Goal: Book appointment/travel/reservation

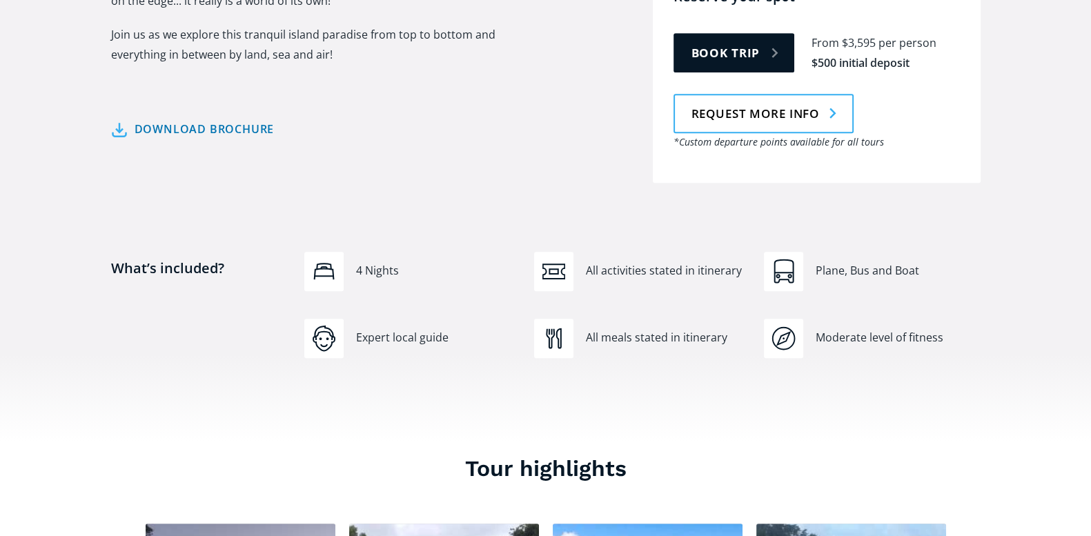
scroll to position [804, 0]
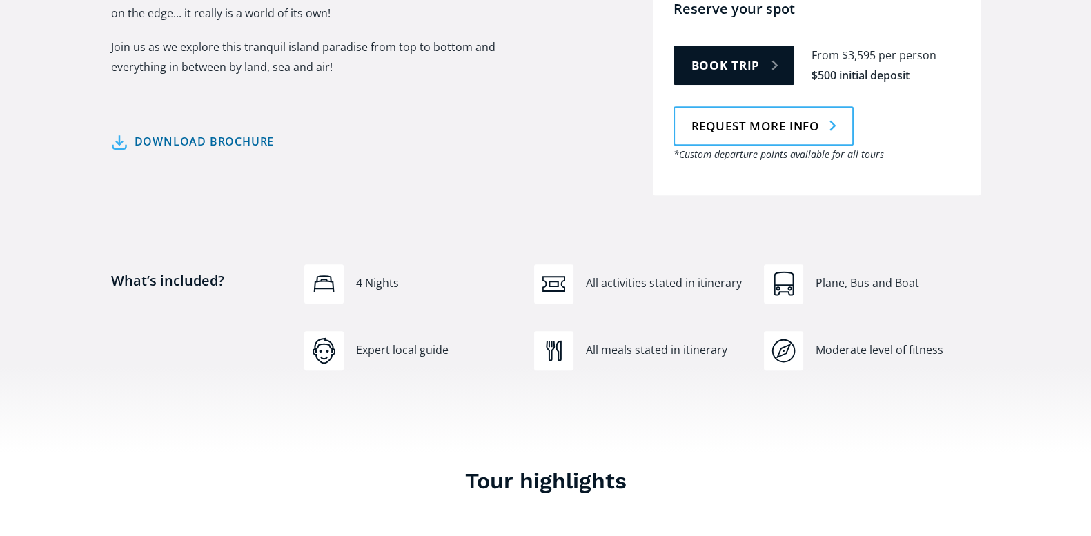
click at [161, 132] on link "Download brochure" at bounding box center [193, 142] width 164 height 20
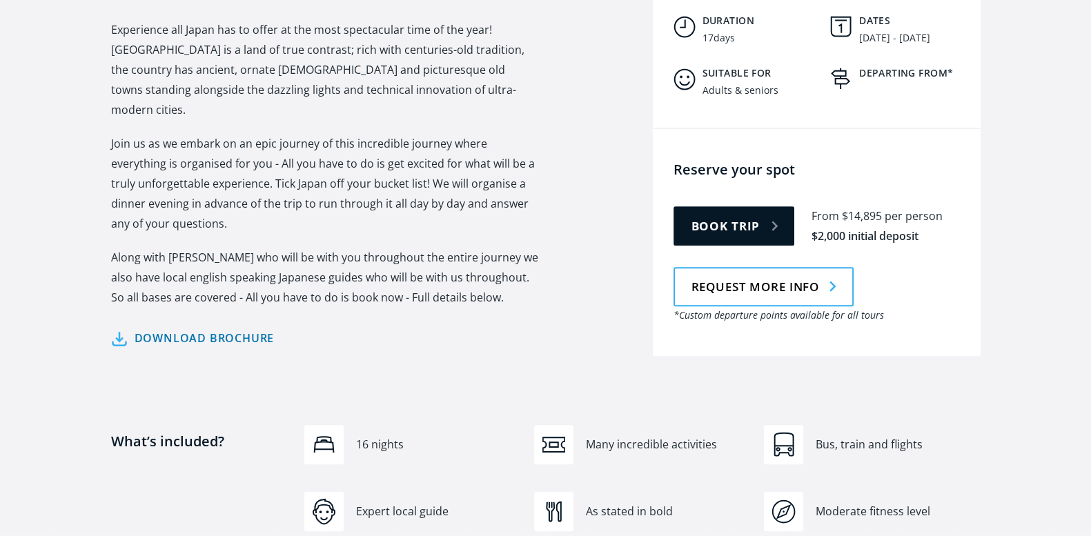
scroll to position [632, 0]
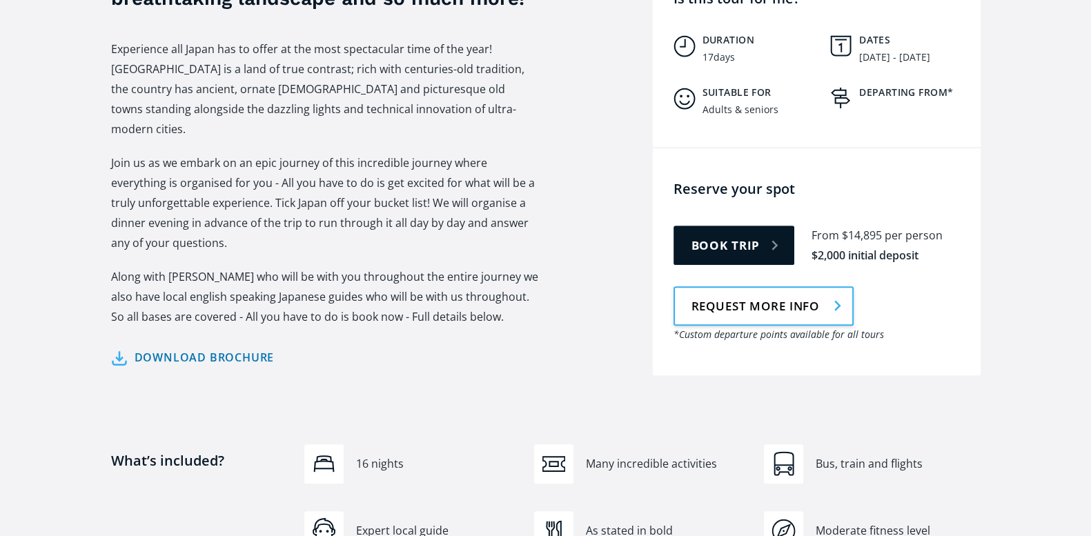
click at [797, 286] on link "Request more info" at bounding box center [763, 305] width 180 height 39
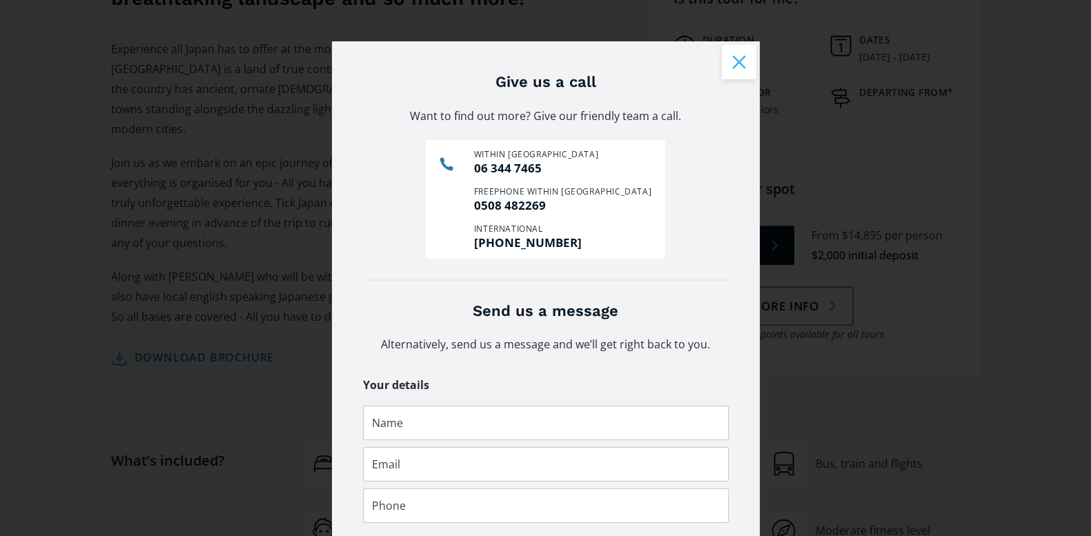
click at [733, 63] on button "Close modal" at bounding box center [739, 62] width 34 height 34
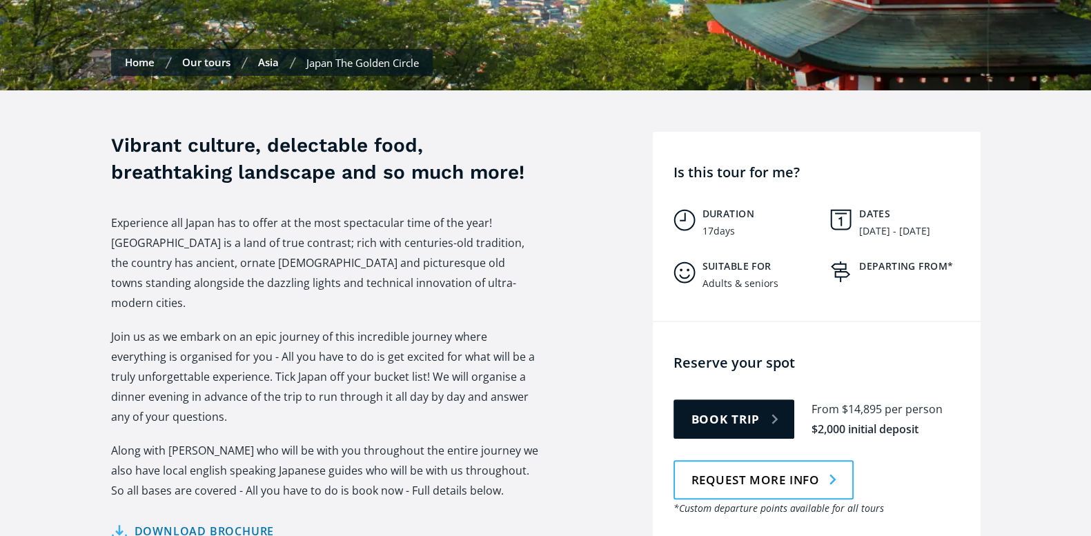
scroll to position [575, 0]
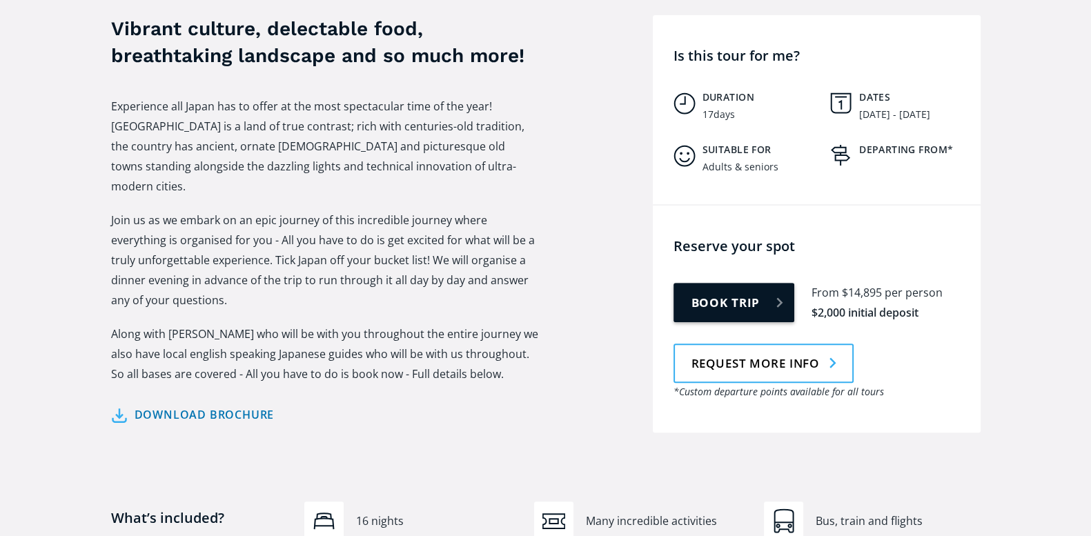
click at [755, 283] on link "Book trip" at bounding box center [733, 302] width 121 height 39
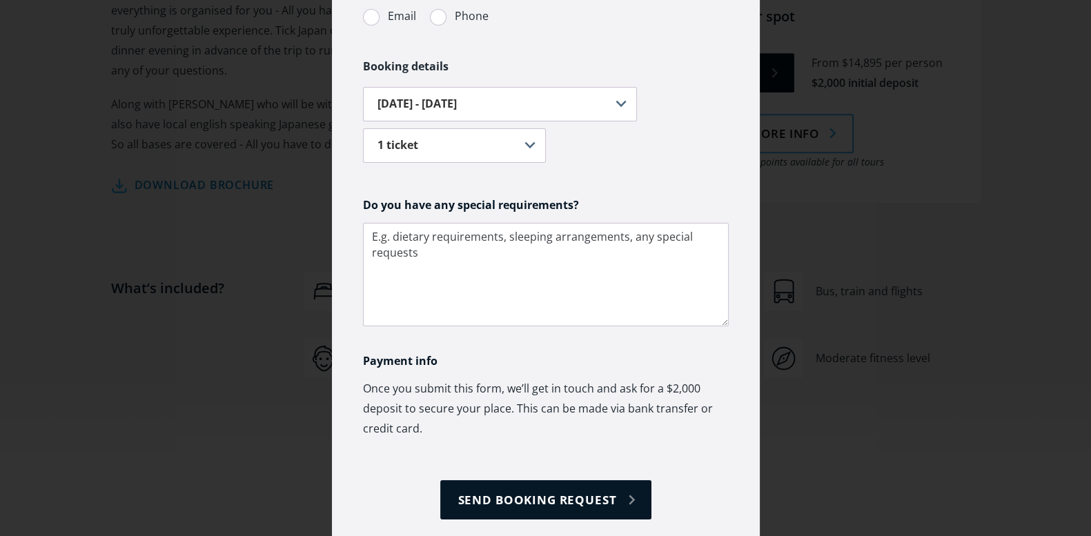
scroll to position [326, 0]
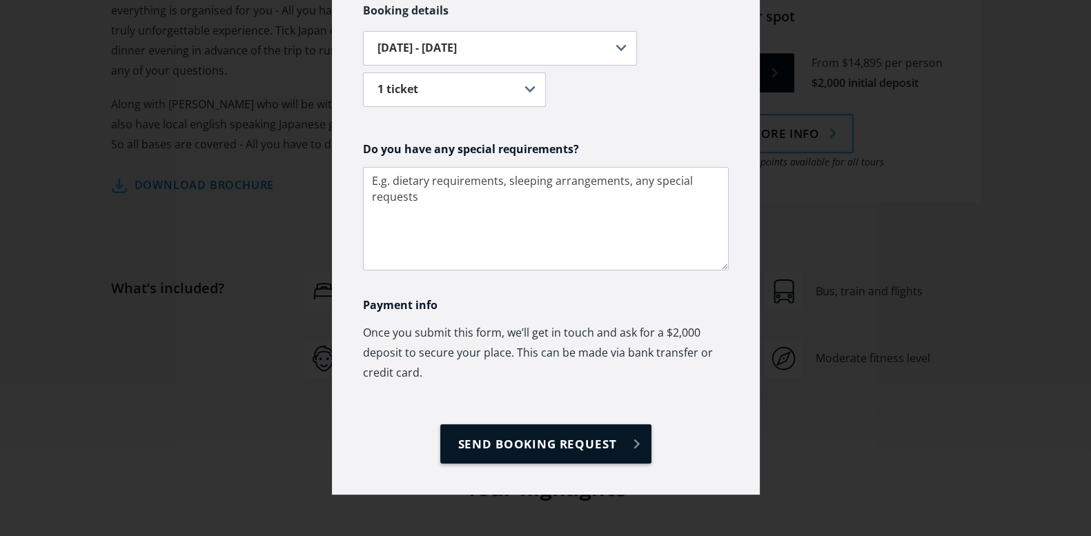
click at [589, 436] on input "Send booking request" at bounding box center [545, 443] width 211 height 39
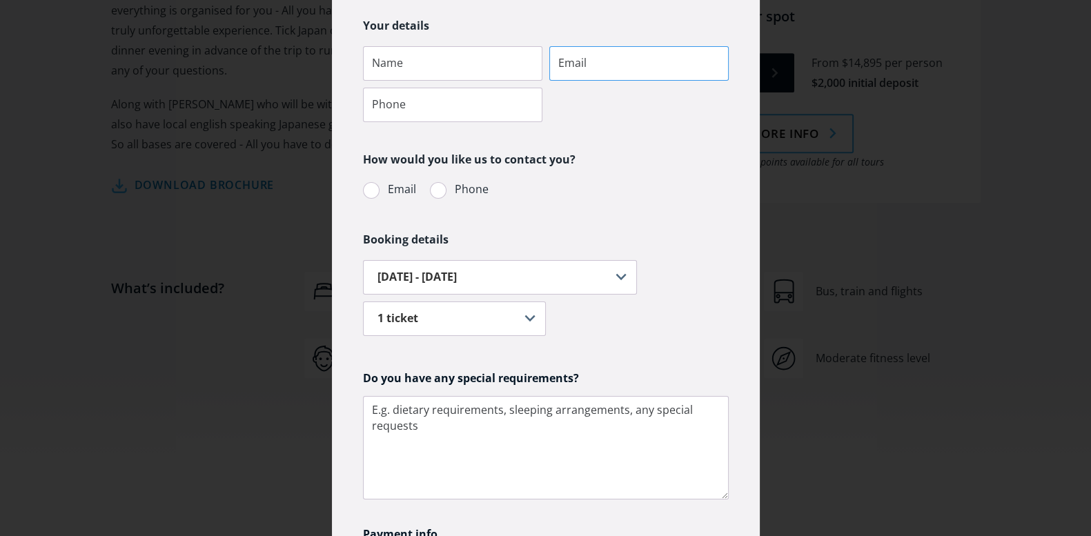
scroll to position [0, 0]
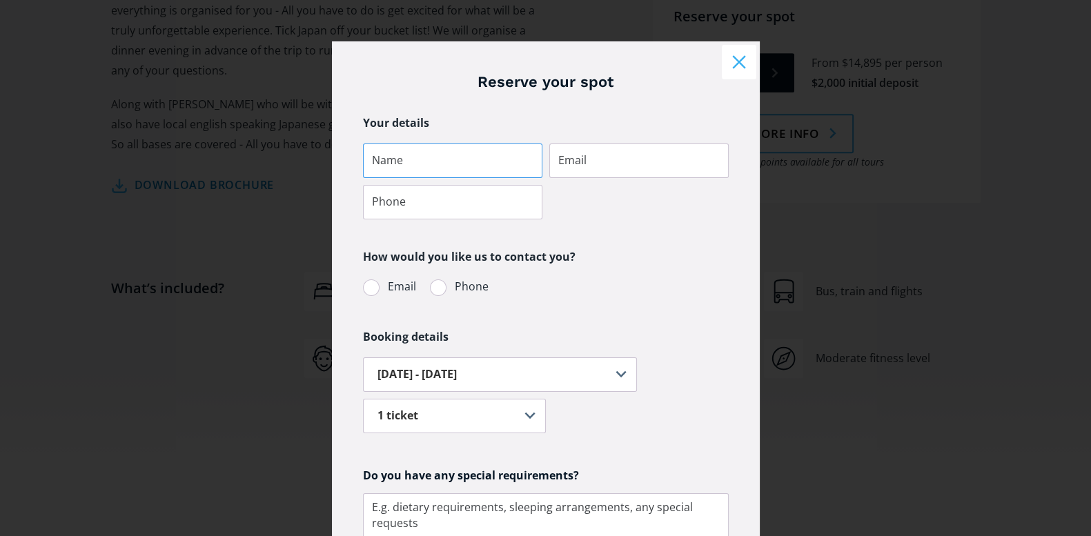
click at [412, 162] on input "Tour booking" at bounding box center [452, 160] width 179 height 34
type input "Suzanne & Colin Milham"
type input "suemilham18@gmail.com"
click at [406, 206] on input "Tour booking" at bounding box center [452, 202] width 179 height 34
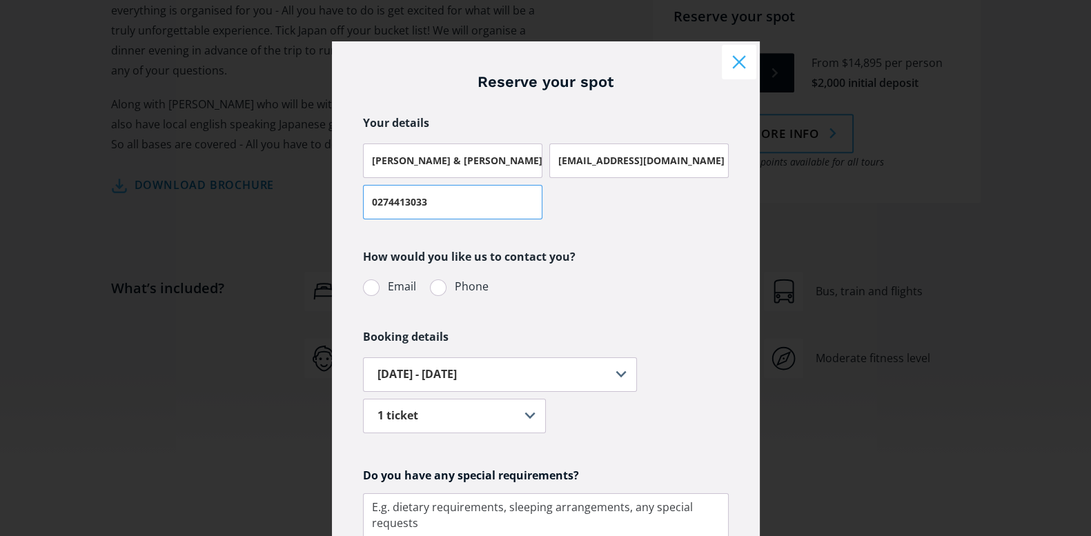
type input "0274413033"
click at [366, 287] on div "Tour booking" at bounding box center [371, 287] width 17 height 17
click at [377, 287] on input "Email" at bounding box center [381, 286] width 9 height 9
radio input "true"
click at [523, 415] on select "1 ticket 2 tickets 3 tickets 4 tickets 5 or more tickets" at bounding box center [454, 416] width 183 height 34
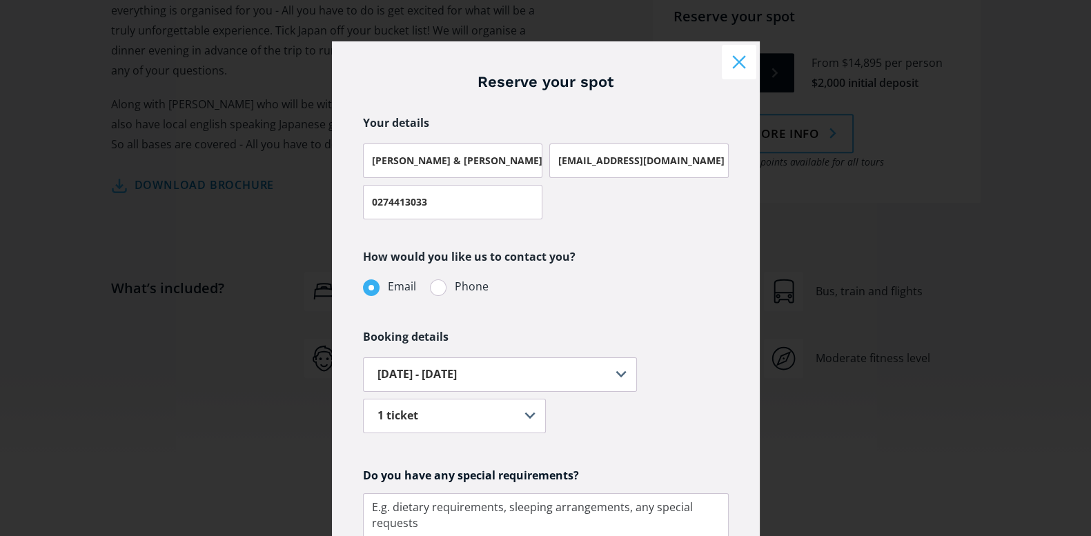
select select "2"
click at [363, 399] on select "1 ticket 2 tickets 3 tickets 4 tickets 5 or more tickets" at bounding box center [454, 416] width 183 height 34
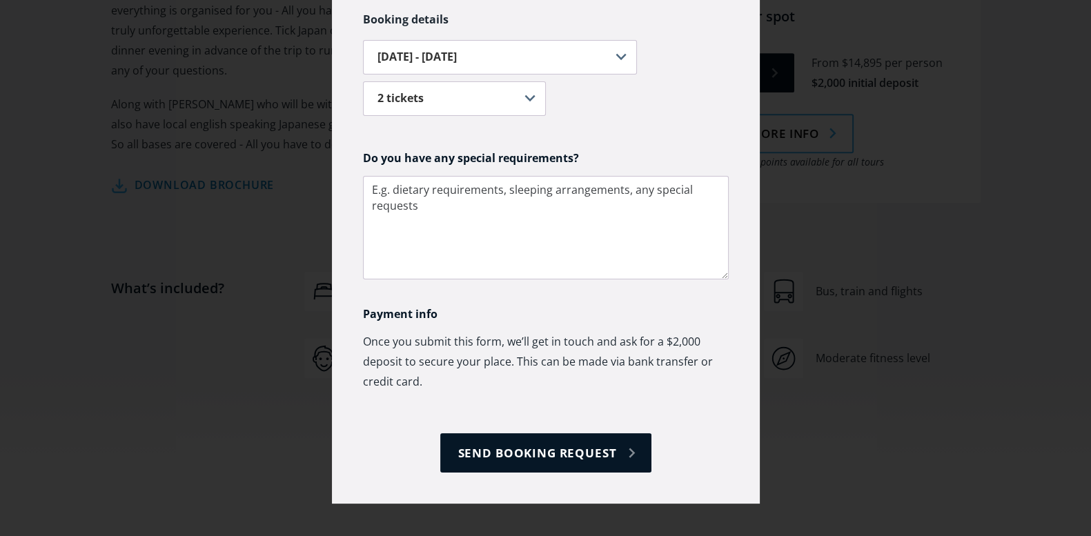
scroll to position [326, 0]
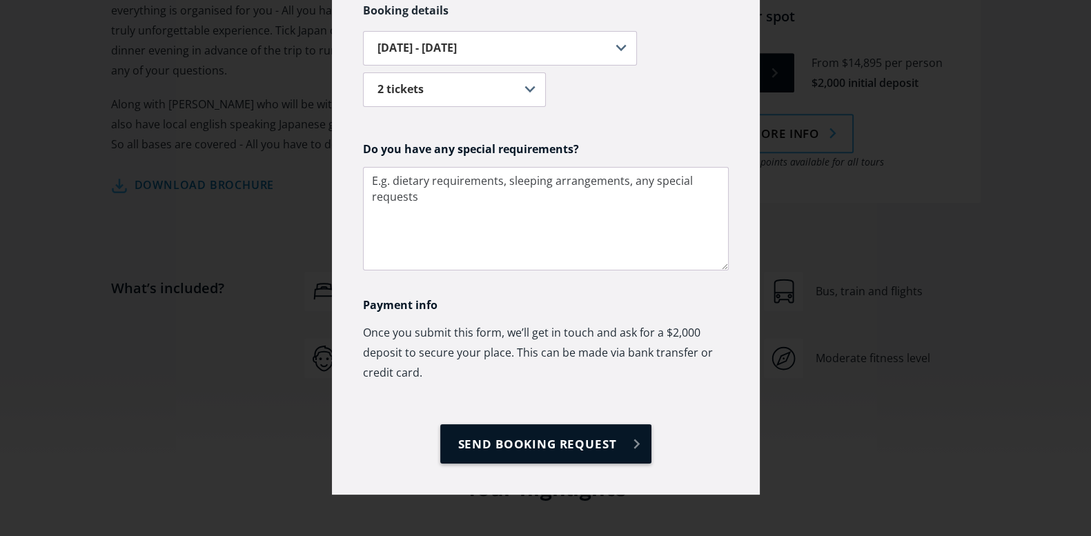
click at [548, 445] on input "Send booking request" at bounding box center [545, 443] width 211 height 39
type input "Please wait..."
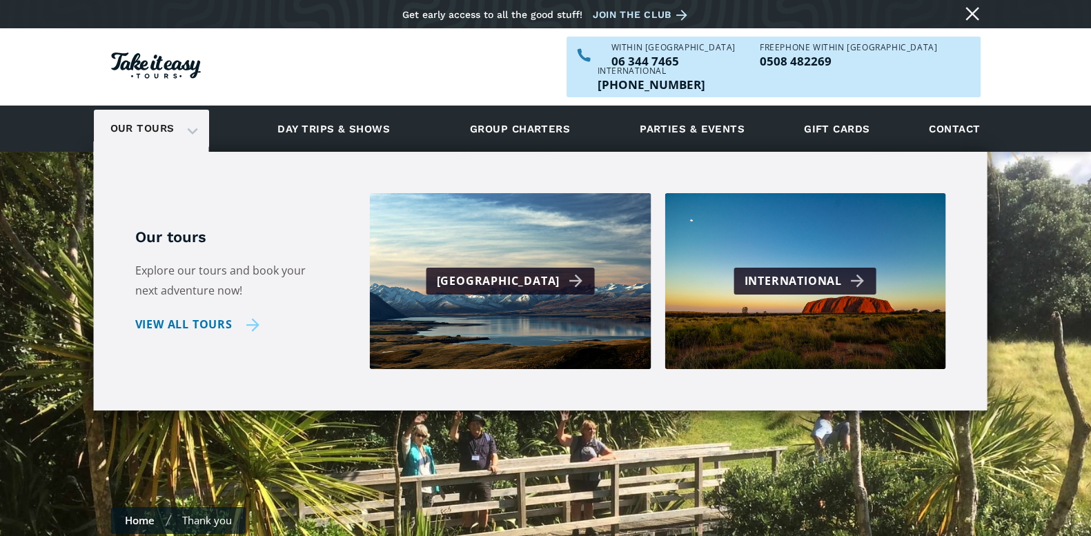
click at [214, 315] on link "View all tours" at bounding box center [197, 325] width 125 height 20
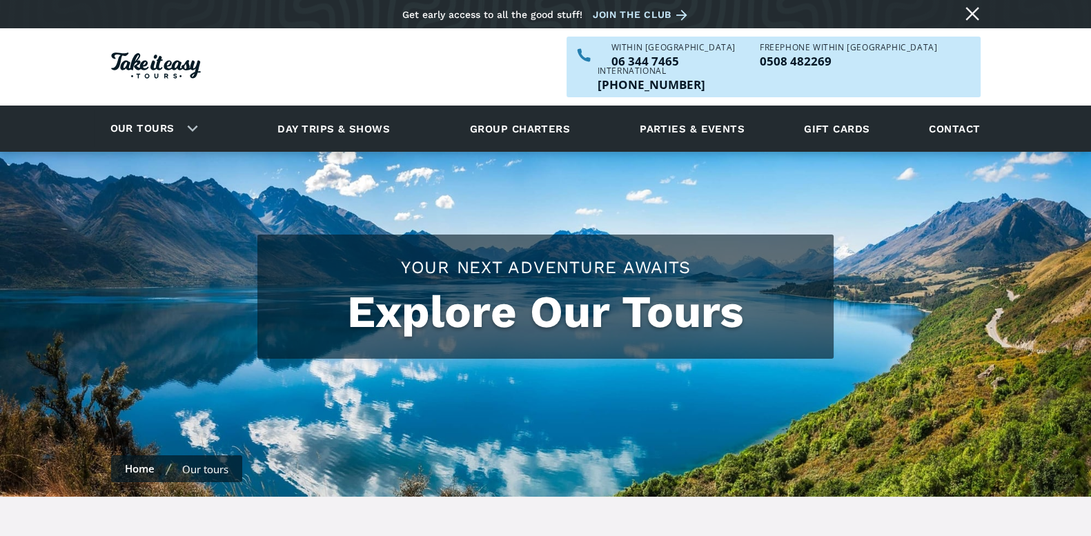
checkbox input "true"
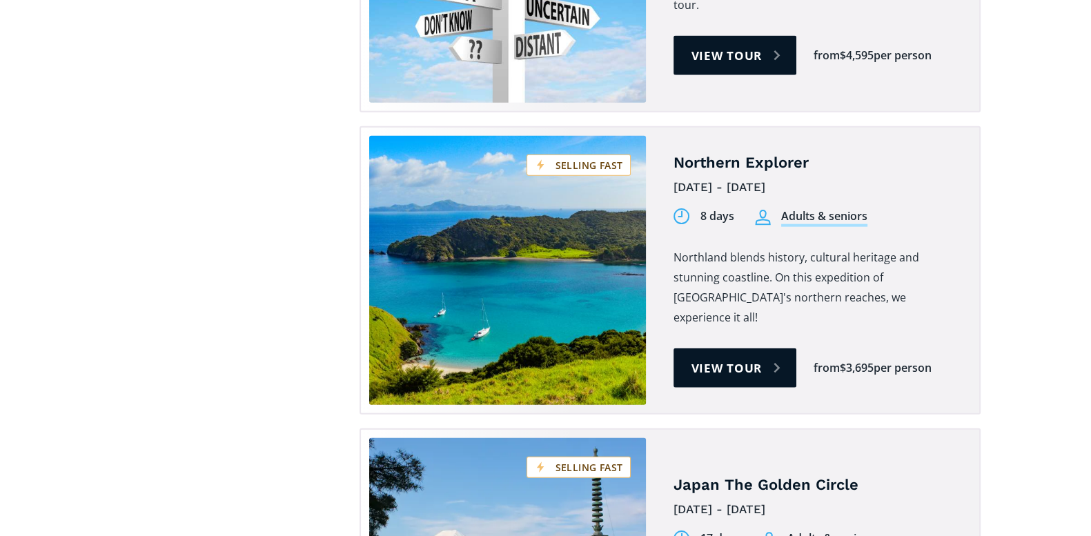
scroll to position [4254, 0]
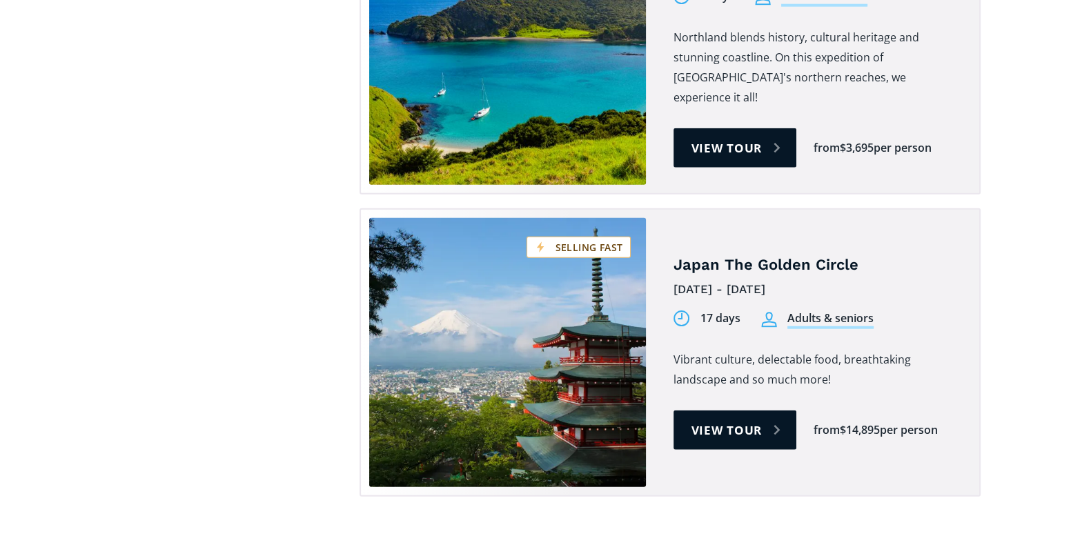
click at [513, 303] on link "Tours on sale" at bounding box center [507, 352] width 277 height 269
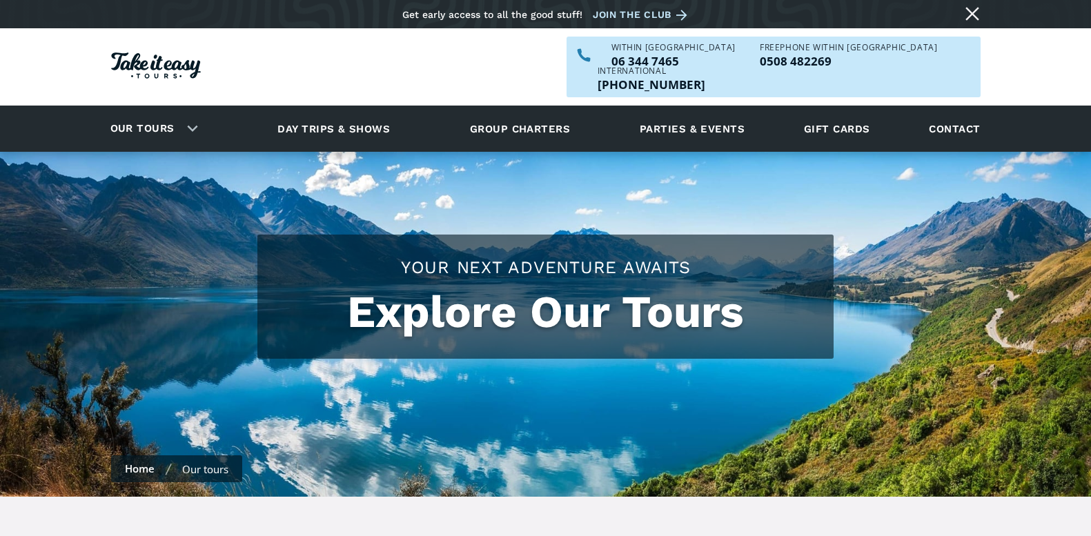
scroll to position [4254, 0]
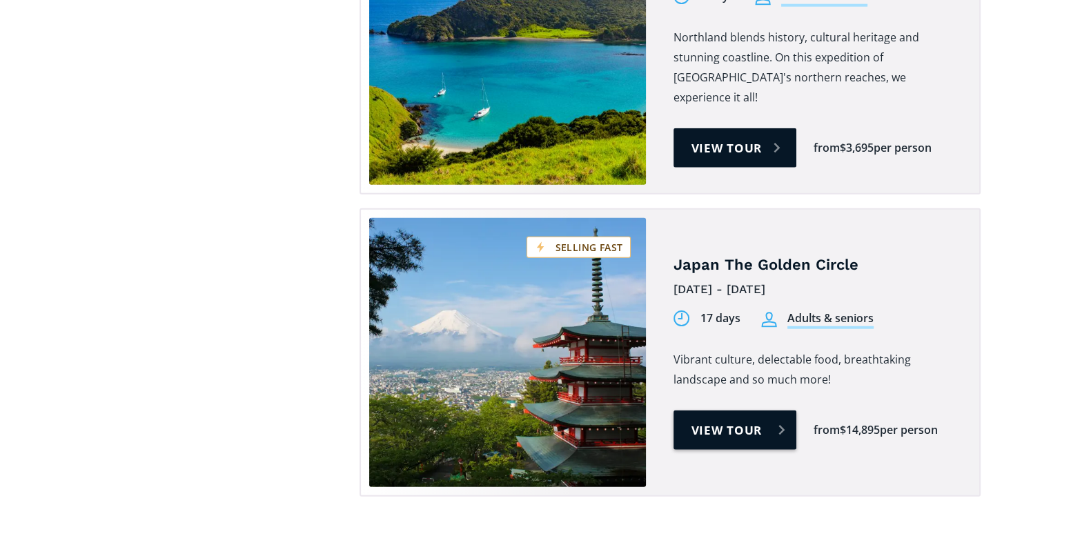
click at [732, 410] on link "View tour" at bounding box center [734, 429] width 123 height 39
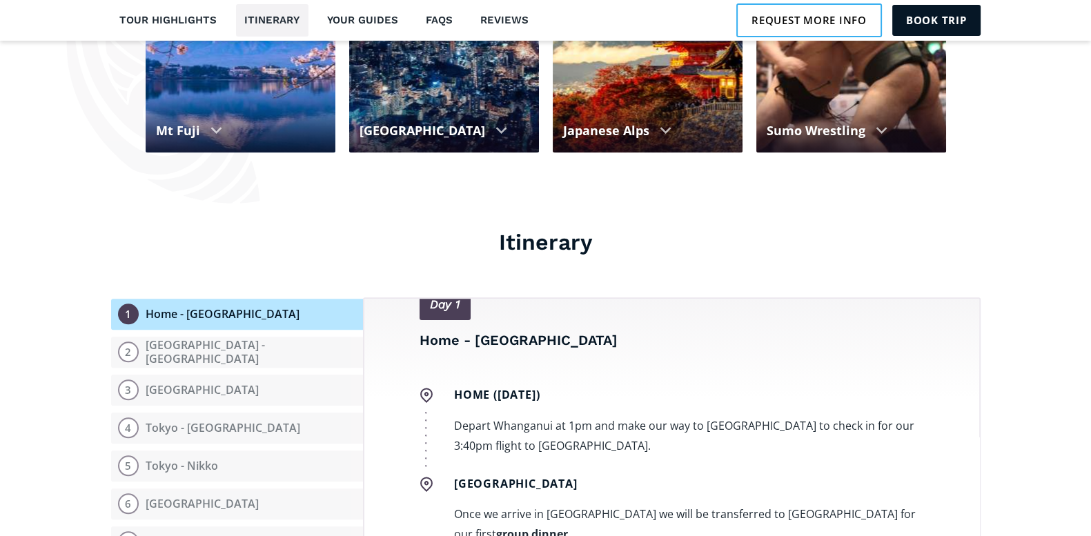
scroll to position [230, 0]
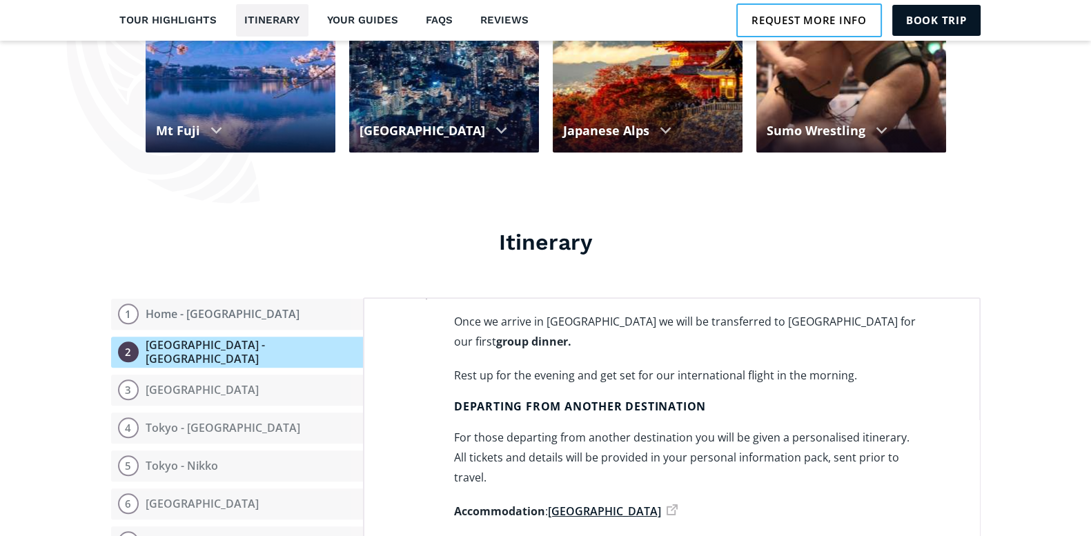
drag, startPoint x: 139, startPoint y: 214, endPoint x: 459, endPoint y: 220, distance: 320.2
click at [459, 228] on h3 "Itinerary" at bounding box center [545, 242] width 869 height 28
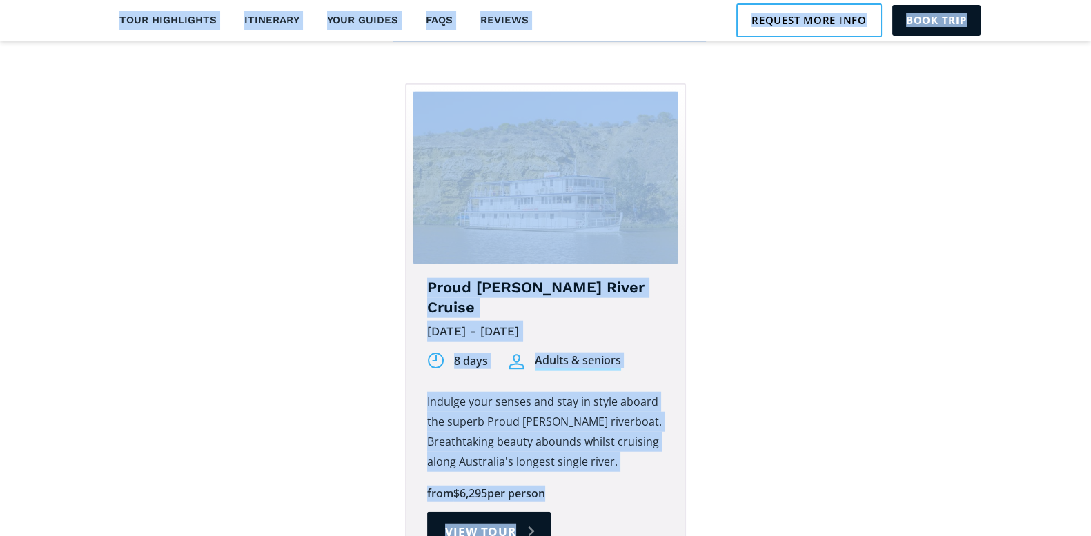
scroll to position [4695, 0]
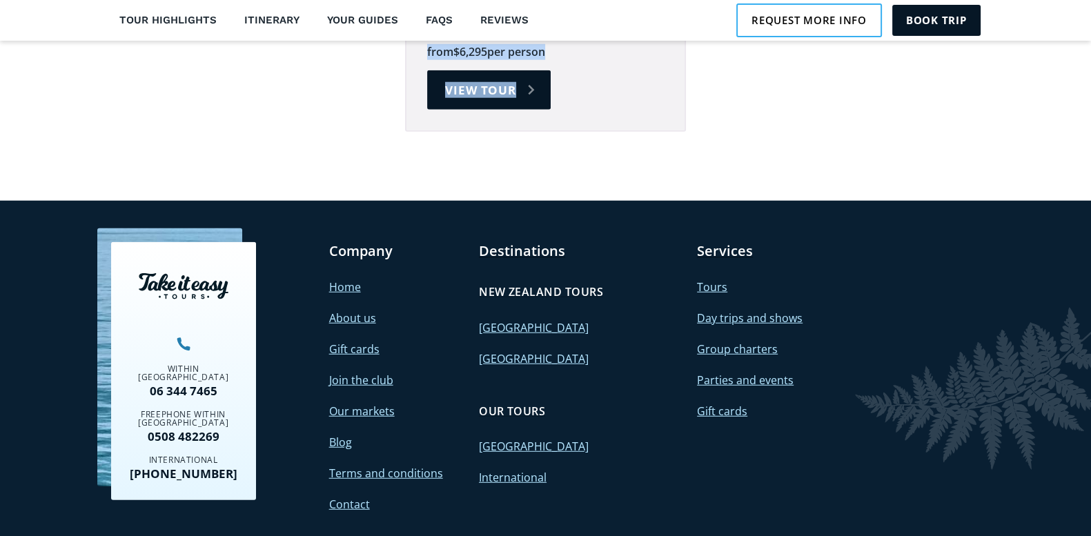
drag, startPoint x: 230, startPoint y: 209, endPoint x: 812, endPoint y: 81, distance: 595.4
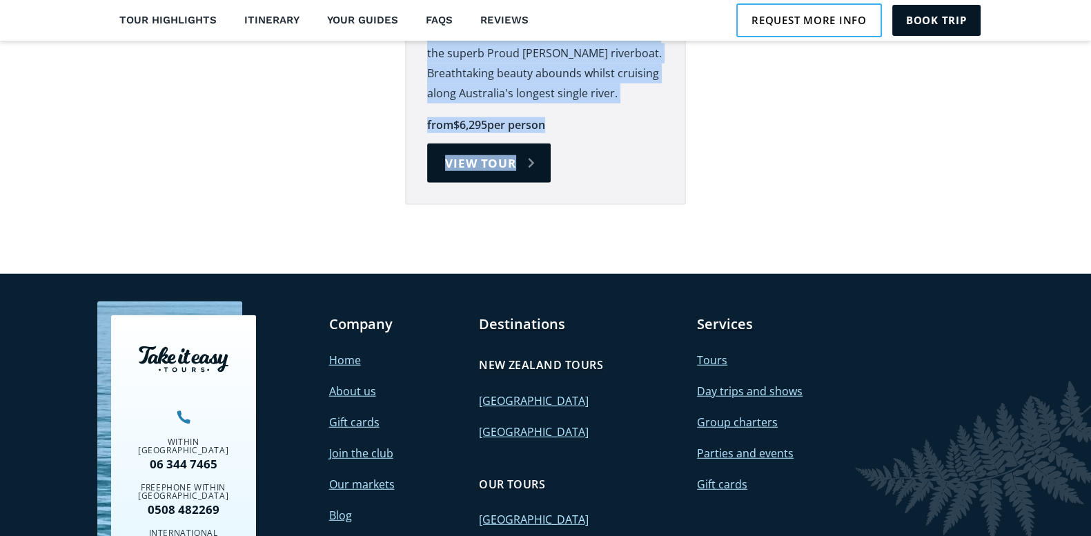
scroll to position [4466, 0]
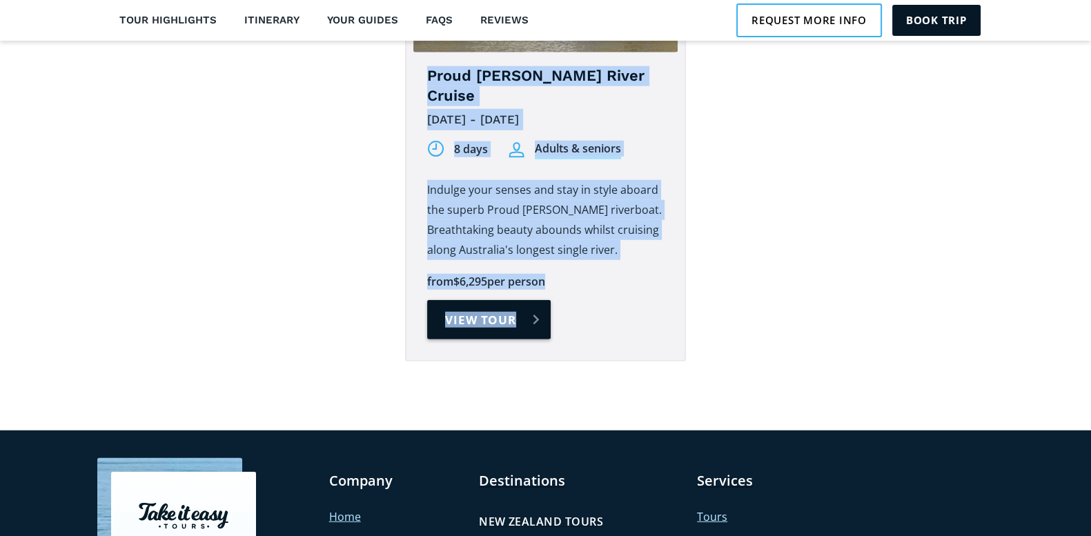
click at [496, 300] on link "View tour" at bounding box center [488, 319] width 123 height 39
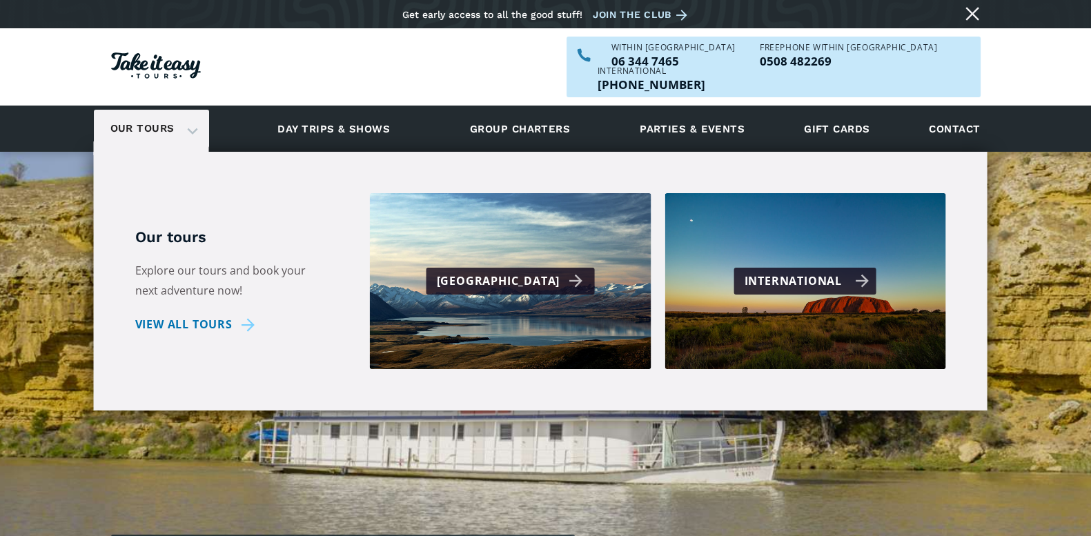
click at [766, 271] on div "International" at bounding box center [806, 281] width 125 height 20
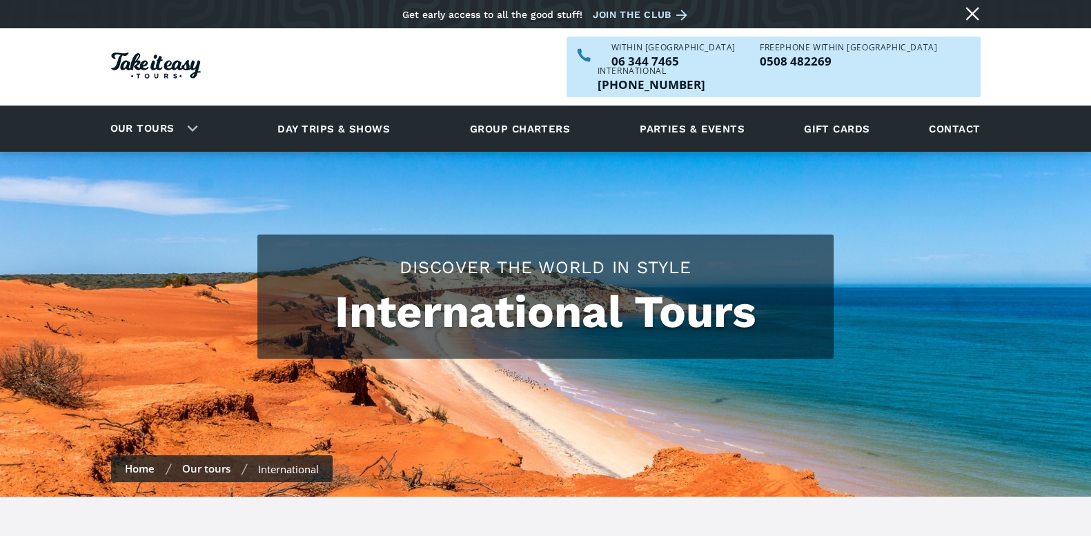
checkbox input "true"
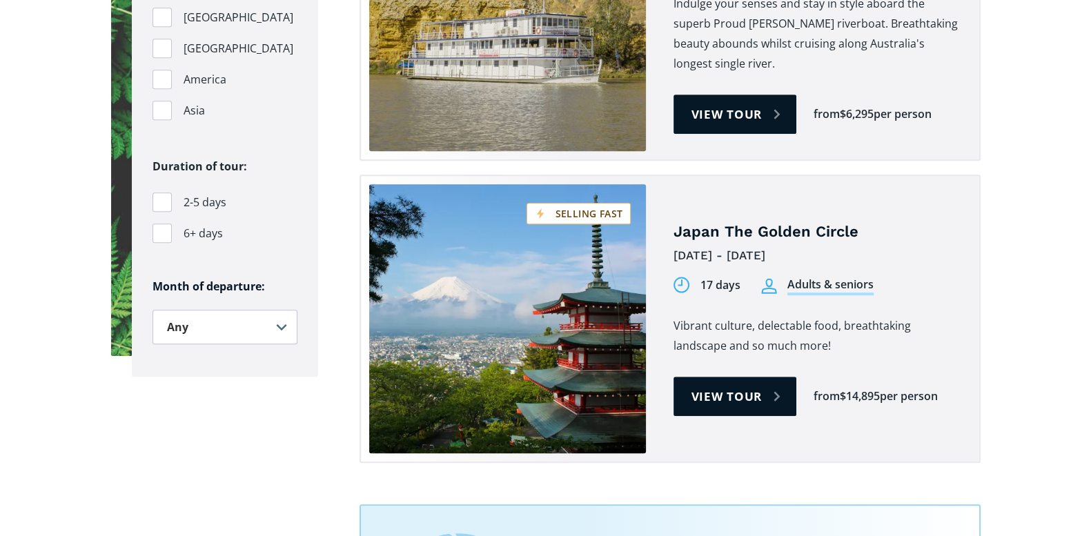
scroll to position [1092, 0]
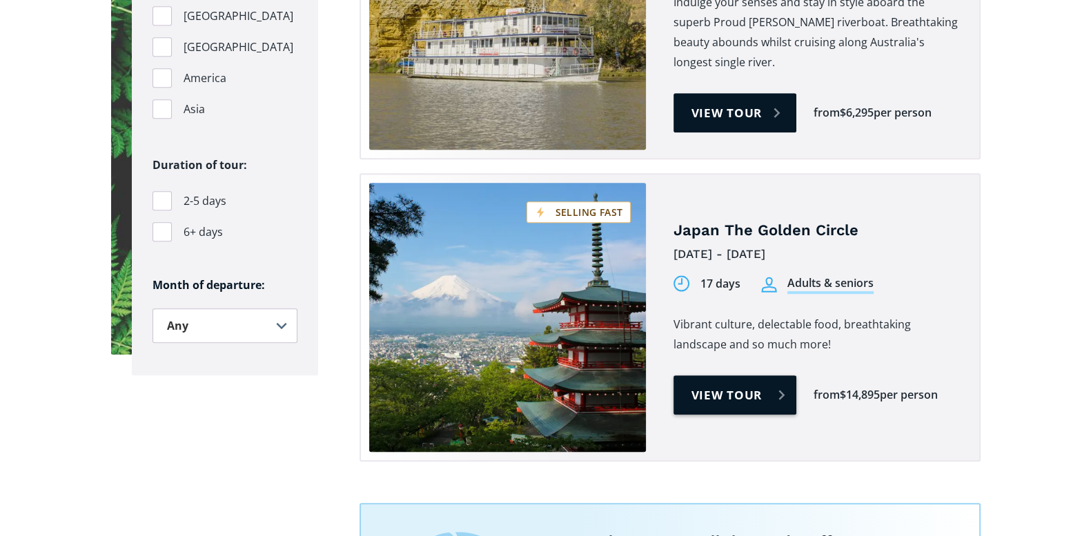
click at [734, 375] on link "View tour" at bounding box center [734, 394] width 123 height 39
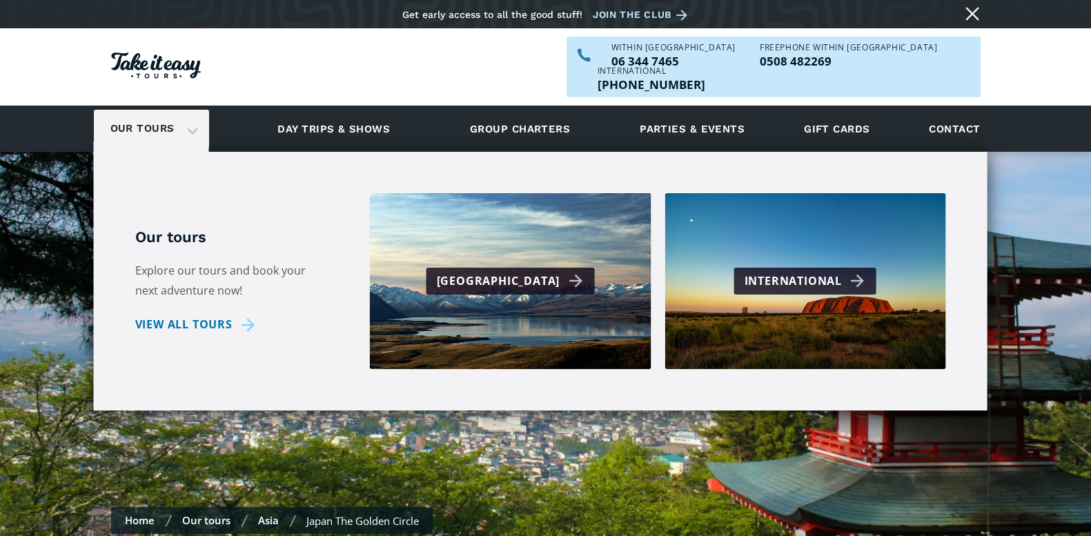
click at [172, 112] on link "Our tours" at bounding box center [142, 128] width 85 height 32
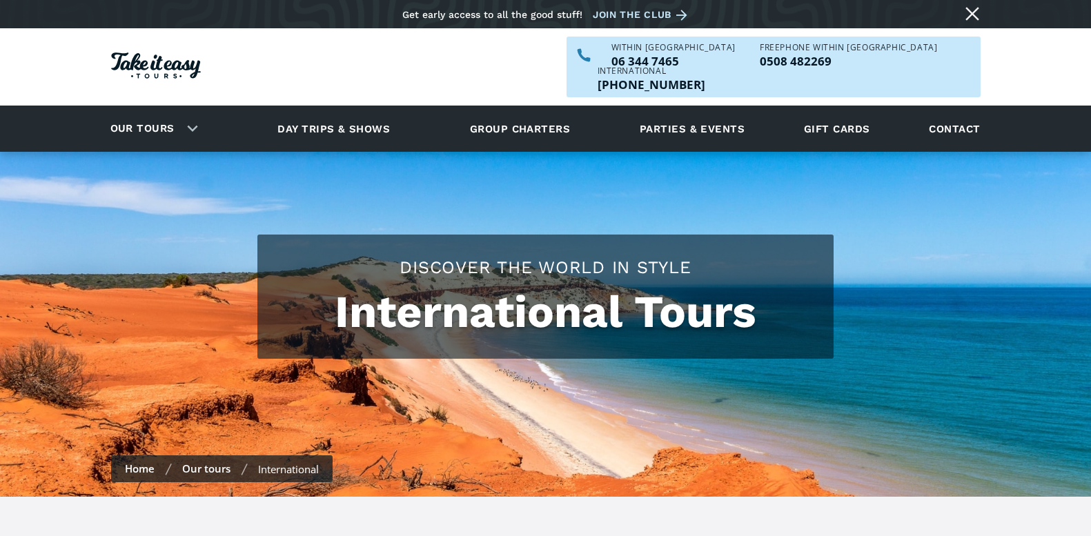
scroll to position [1092, 0]
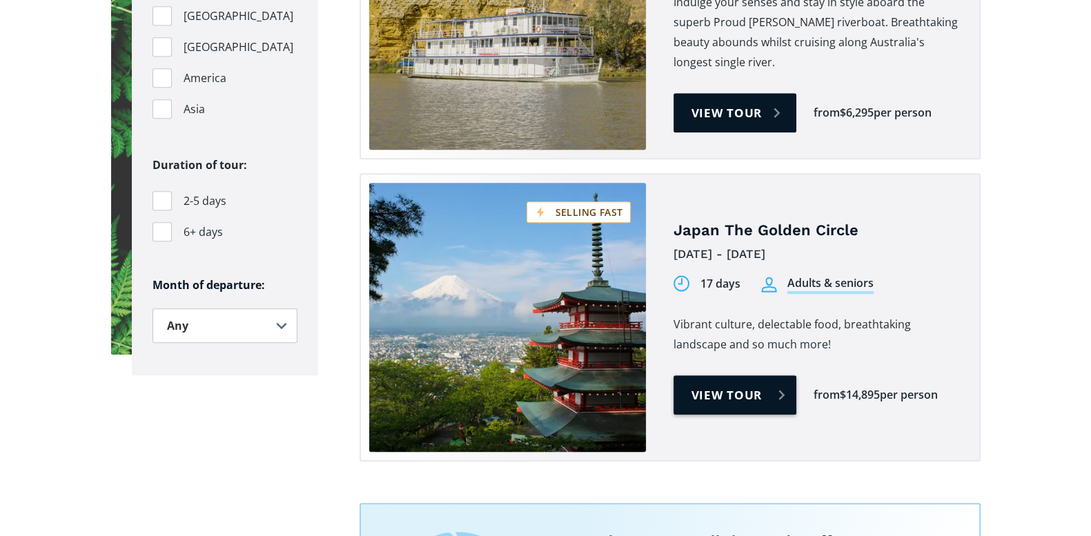
click at [773, 375] on link "View tour" at bounding box center [734, 394] width 123 height 39
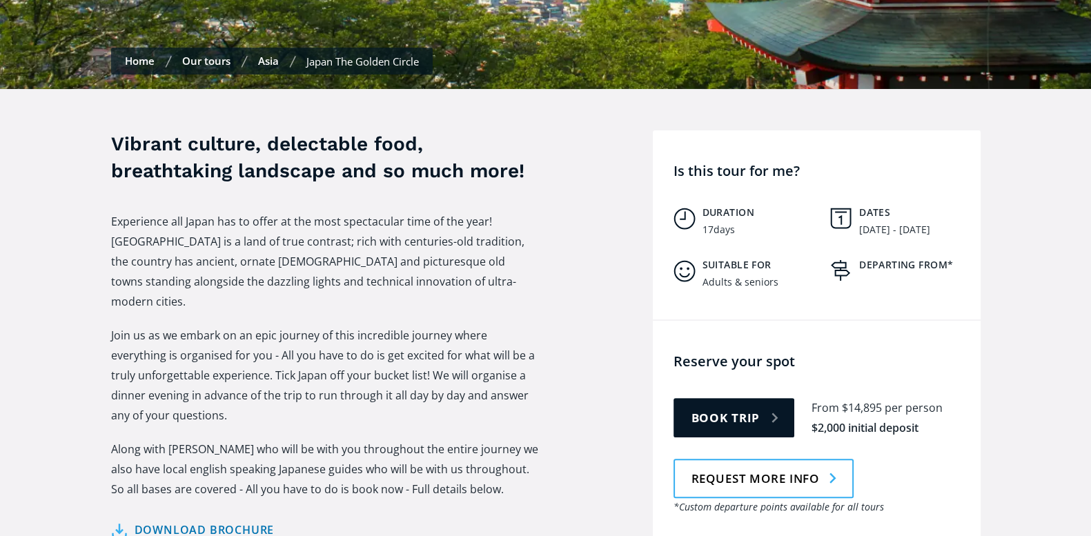
scroll to position [517, 0]
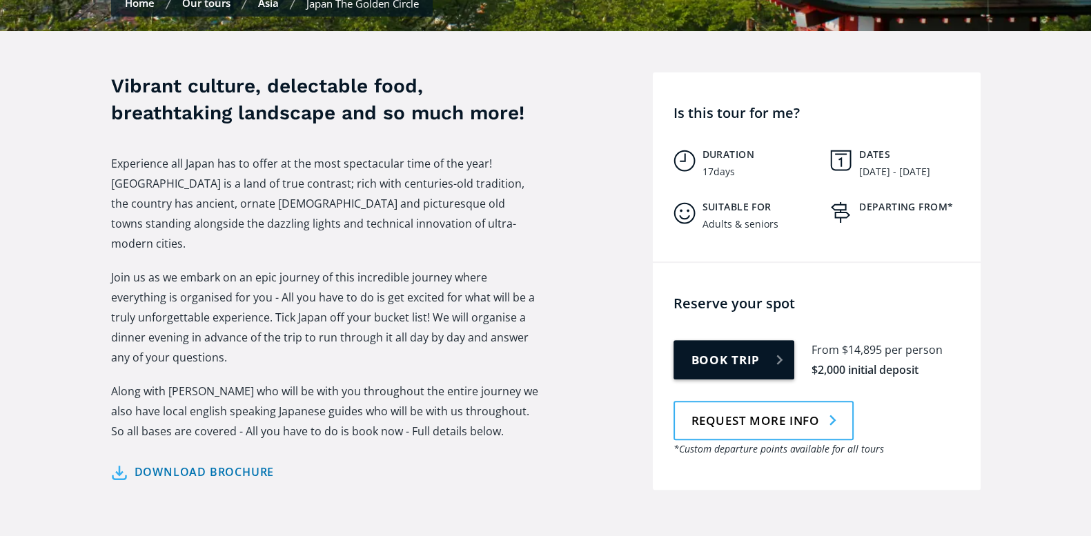
click at [780, 340] on link "Book trip" at bounding box center [733, 359] width 121 height 39
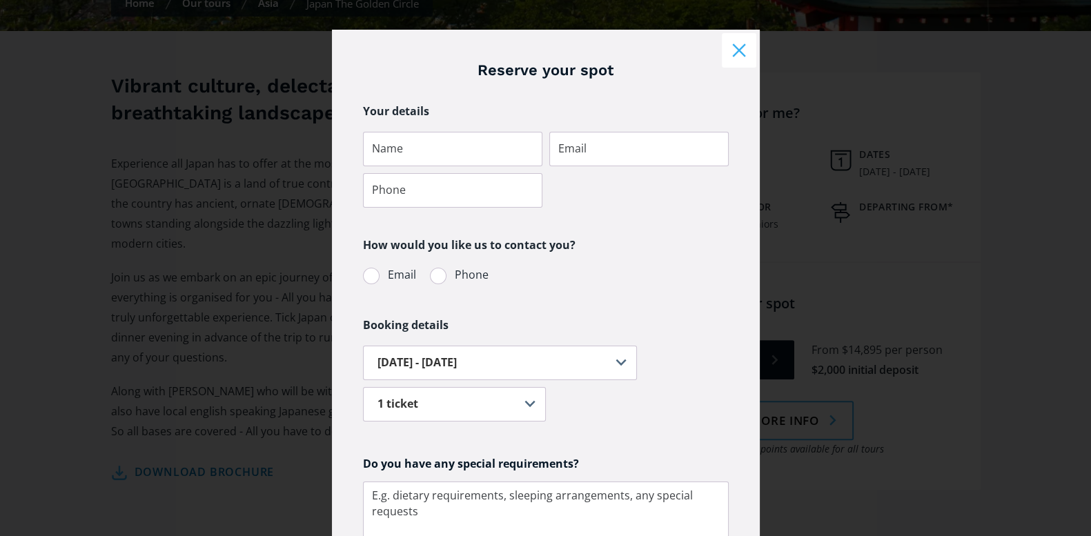
scroll to position [0, 0]
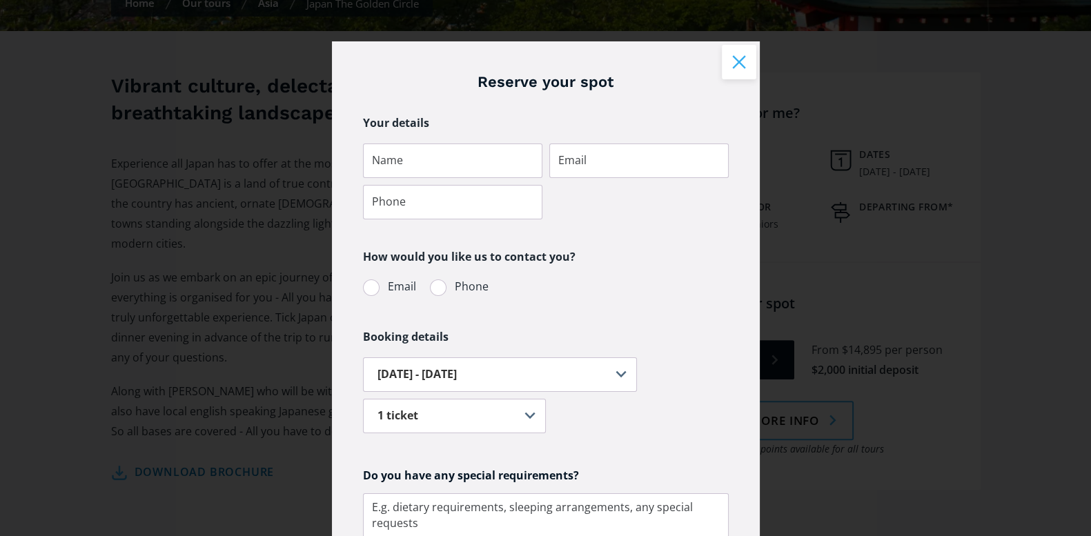
click at [731, 51] on button "Close modal" at bounding box center [739, 62] width 34 height 34
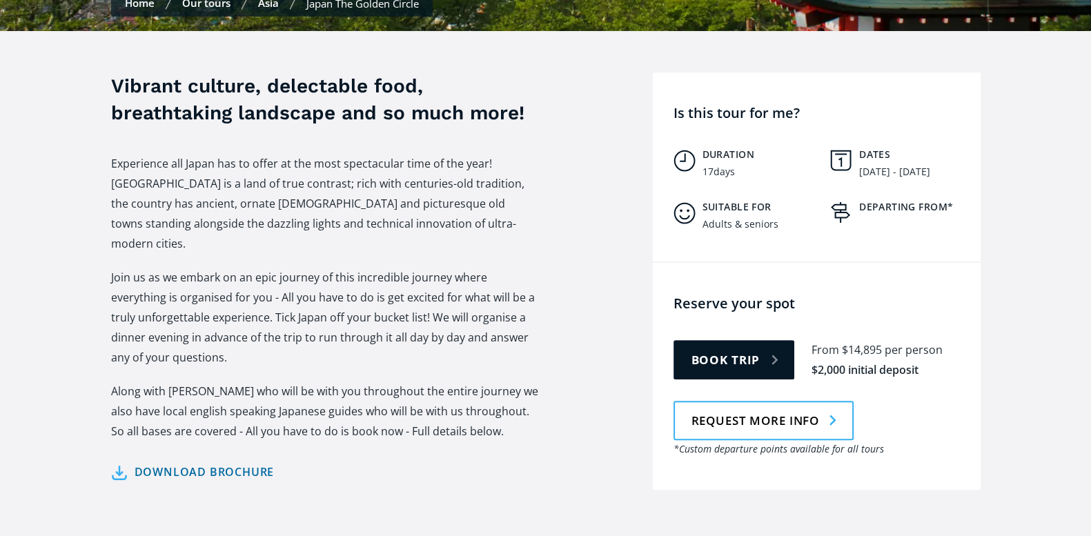
click at [193, 462] on link "Download brochure" at bounding box center [193, 472] width 164 height 20
